Goal: Task Accomplishment & Management: Complete application form

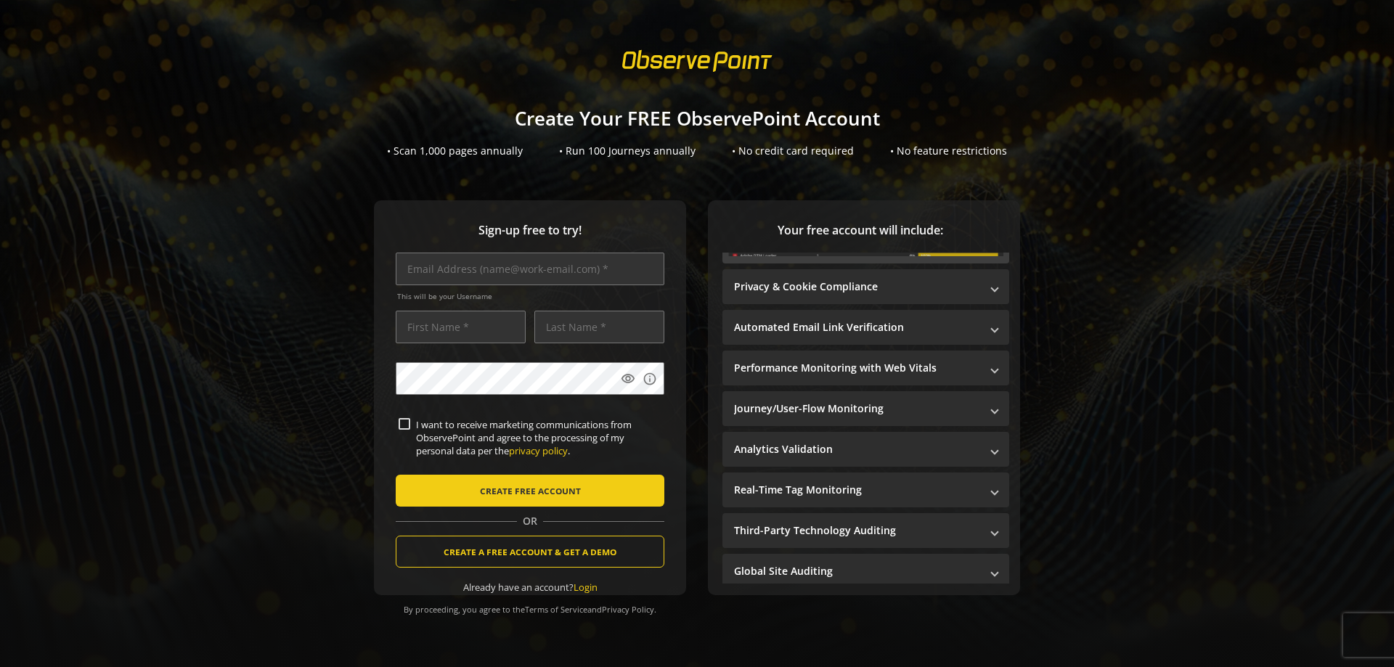
scroll to position [227, 0]
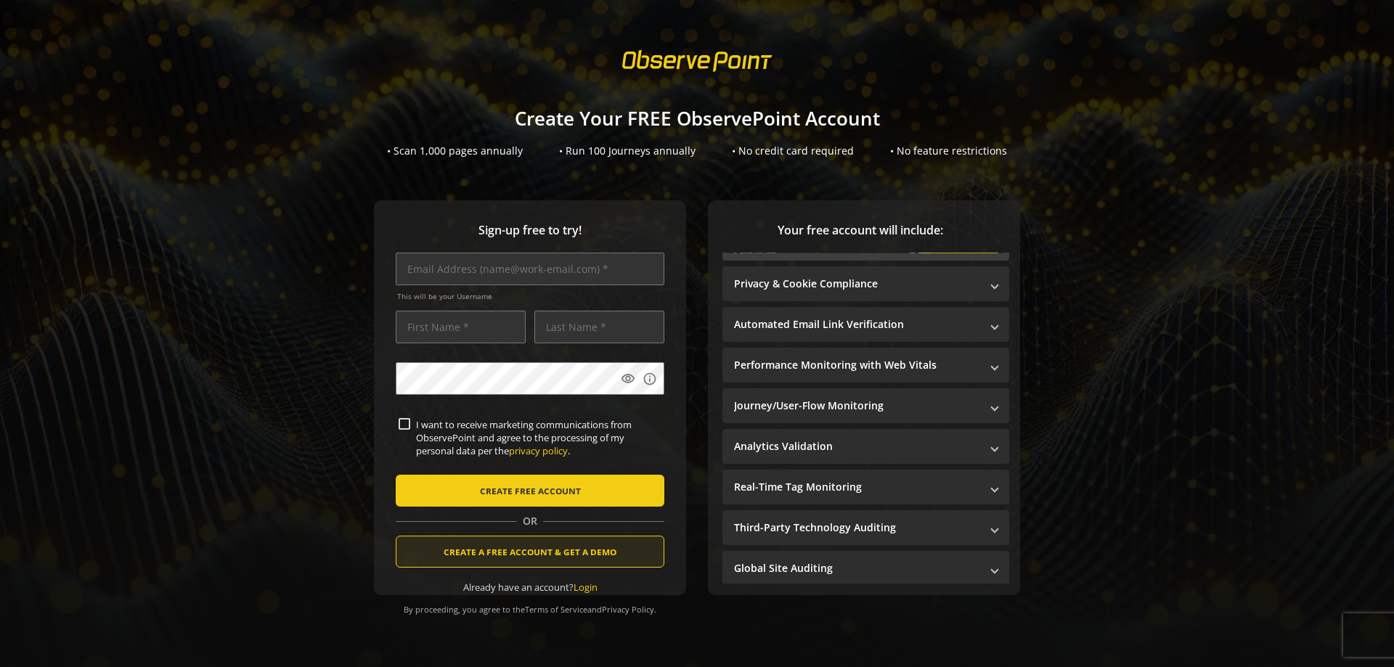
click at [615, 555] on span "submit" at bounding box center [529, 551] width 267 height 35
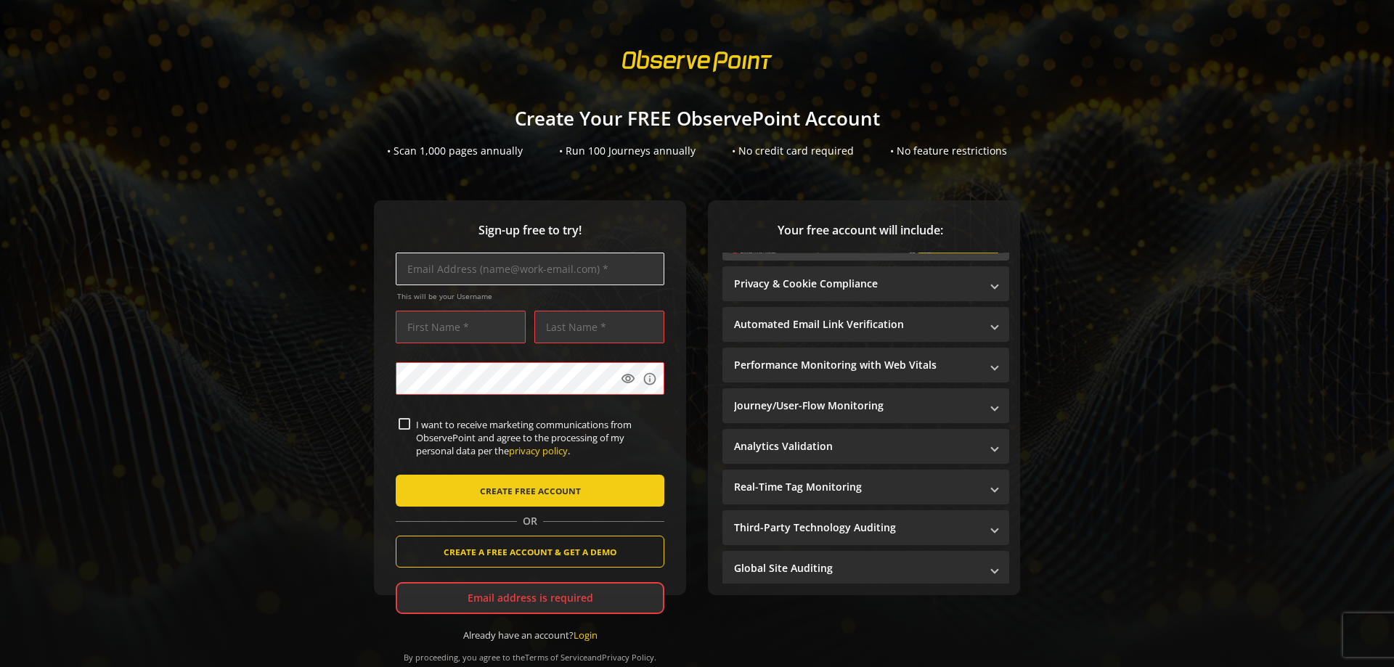
click at [457, 277] on input "text" at bounding box center [530, 269] width 269 height 33
click at [465, 272] on input "text" at bounding box center [530, 269] width 269 height 33
type input "[EMAIL_ADDRESS][DOMAIN_NAME]"
type input "Vitor"
type input "[PERSON_NAME]"
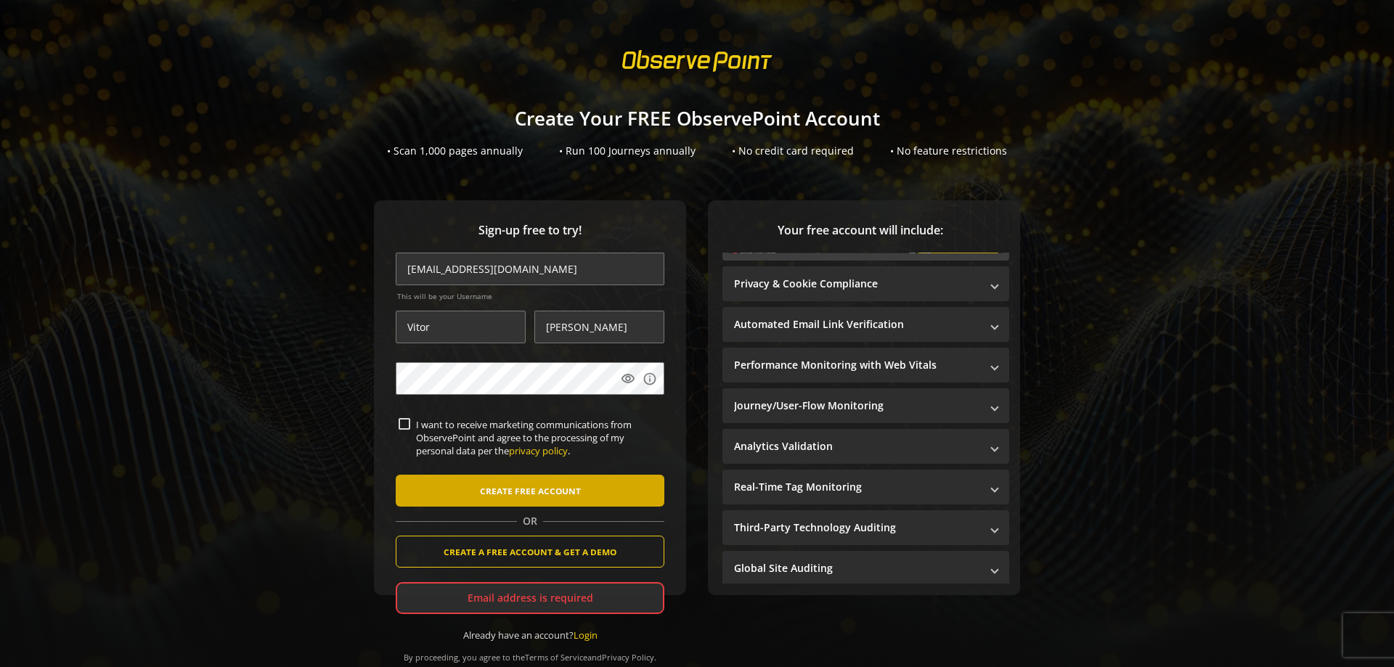
click at [497, 495] on span "CREATE FREE ACCOUNT" at bounding box center [530, 491] width 101 height 26
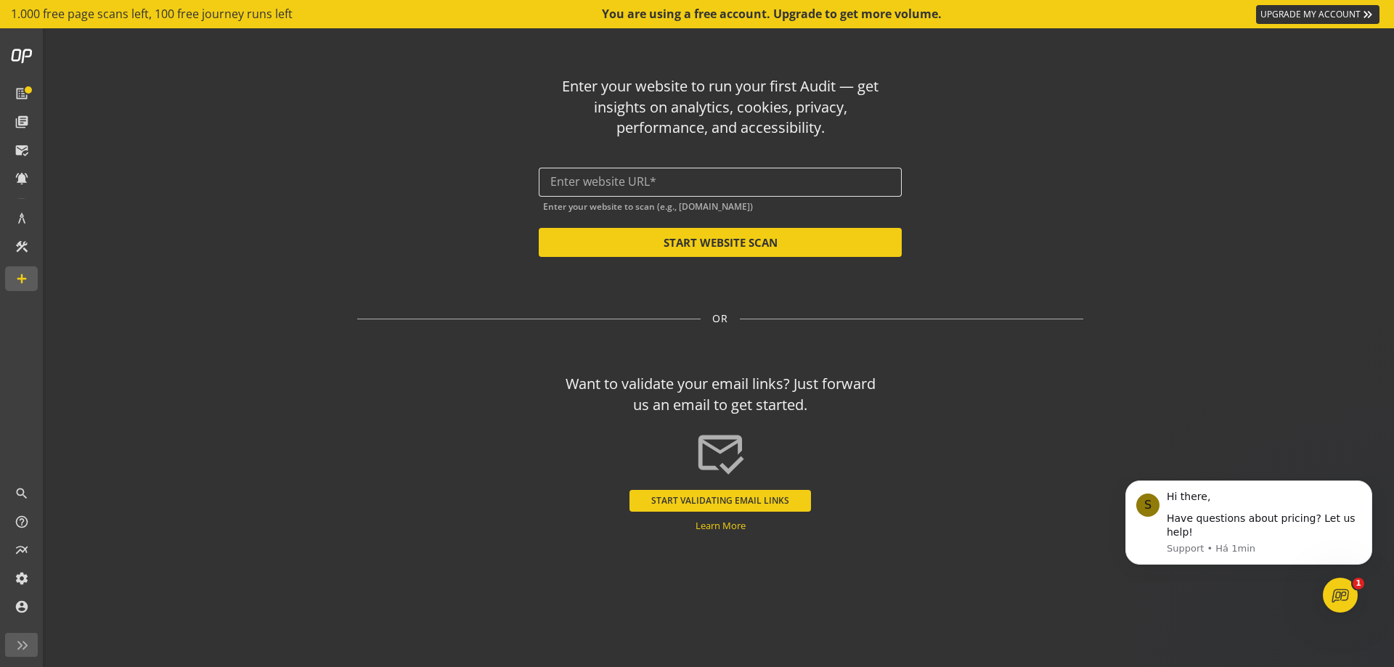
click at [784, 188] on input "text" at bounding box center [720, 182] width 340 height 14
